Goal: Transaction & Acquisition: Obtain resource

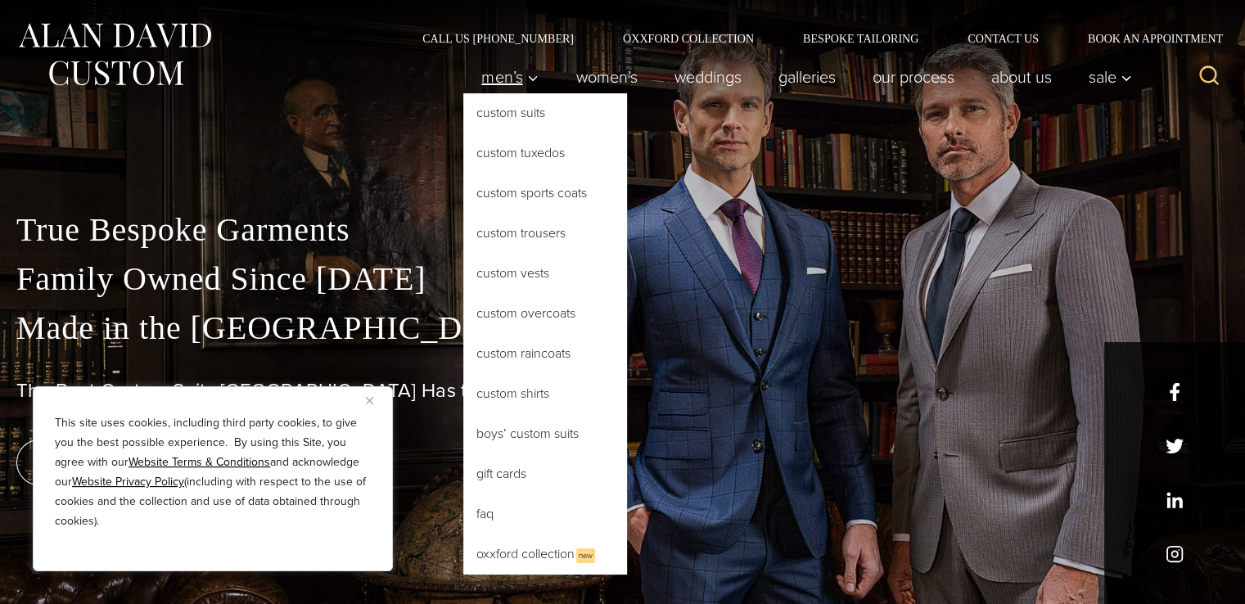
click at [491, 73] on span "Men’s" at bounding box center [509, 77] width 57 height 16
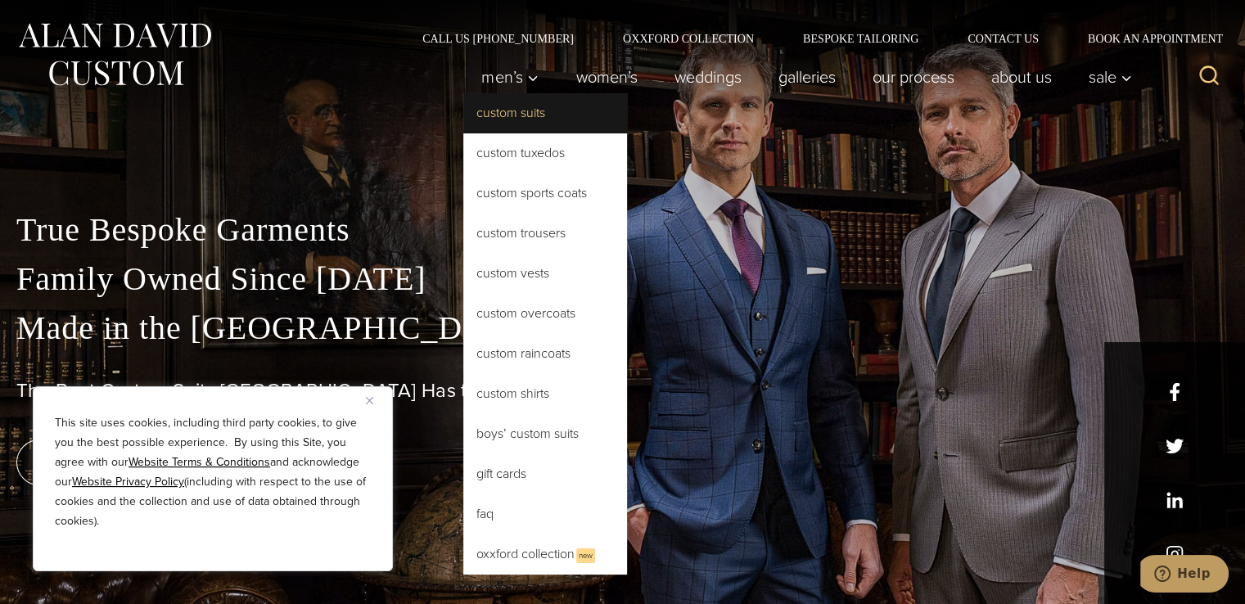
click at [509, 112] on link "Custom Suits" at bounding box center [545, 112] width 164 height 39
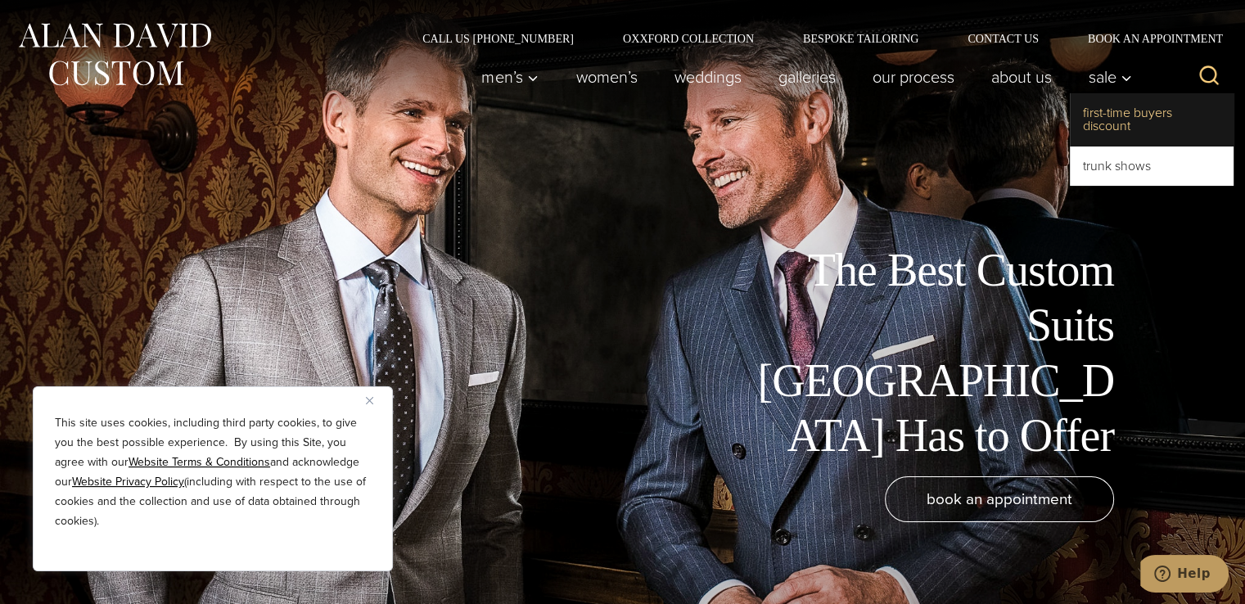
click at [1110, 114] on link "First-Time Buyers Discount" at bounding box center [1152, 119] width 164 height 52
